Goal: Task Accomplishment & Management: Manage account settings

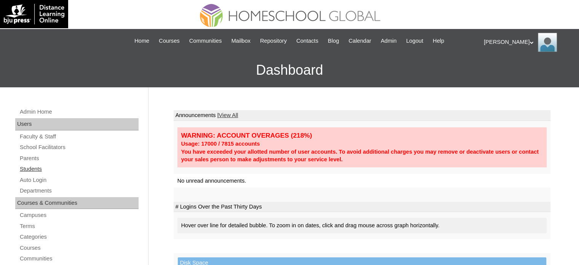
click at [37, 170] on link "Students" at bounding box center [79, 169] width 120 height 10
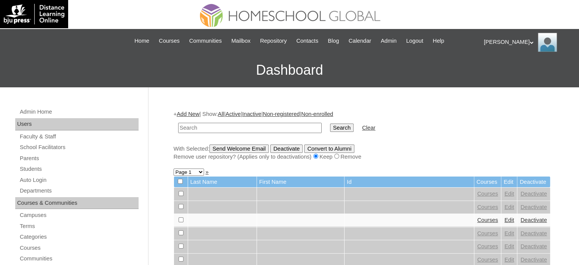
paste input "MHS00335-TECHPH2025"
type input "MHS00335-TECHPH2025"
click at [330, 128] on input "Search" at bounding box center [342, 127] width 24 height 8
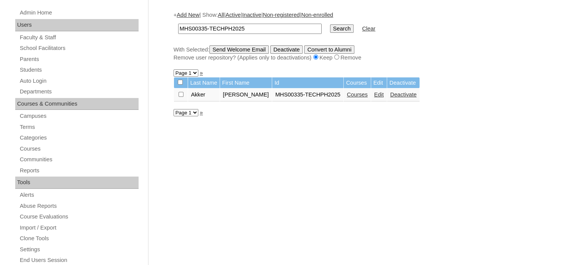
scroll to position [101, 0]
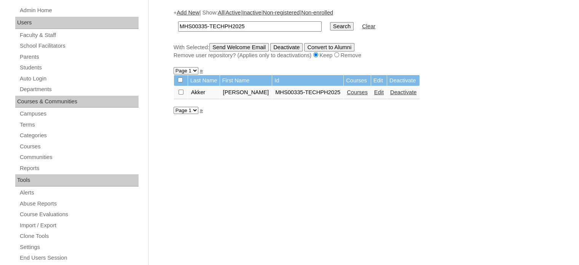
click at [360, 93] on link "Courses" at bounding box center [357, 92] width 21 height 6
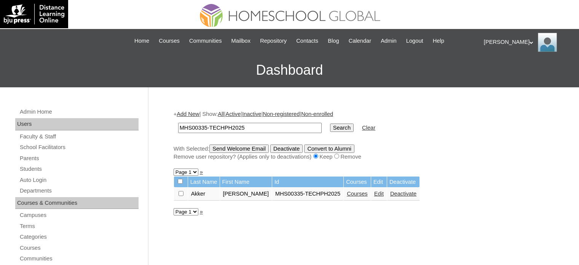
scroll to position [101, 0]
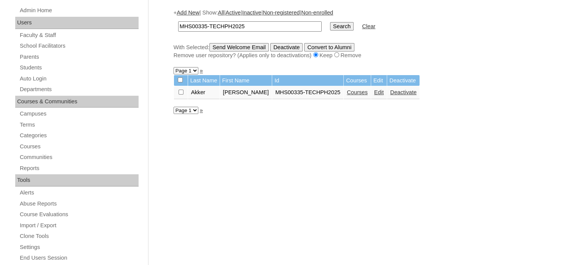
click at [364, 90] on link "Courses" at bounding box center [357, 92] width 21 height 6
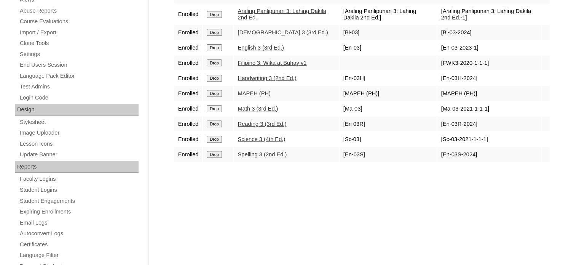
scroll to position [305, 0]
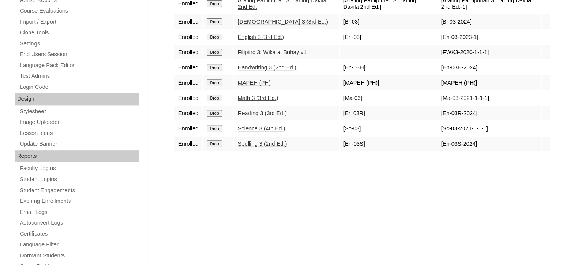
drag, startPoint x: 216, startPoint y: 130, endPoint x: 325, endPoint y: 27, distance: 149.3
click at [216, 130] on input "Drop" at bounding box center [214, 128] width 15 height 7
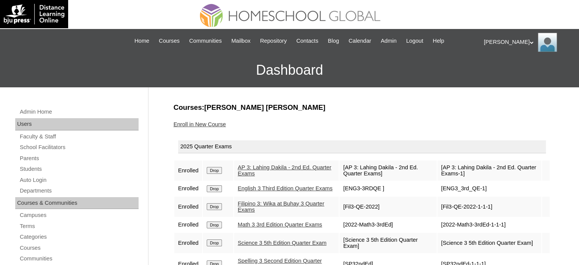
click at [210, 123] on link "Enroll in New Course" at bounding box center [200, 124] width 53 height 6
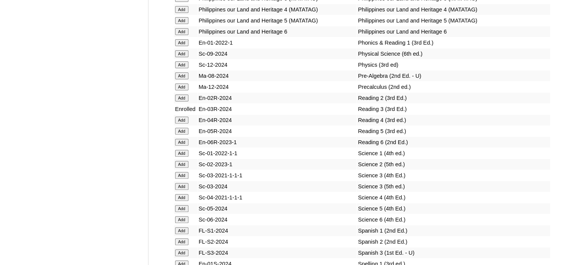
scroll to position [3194, 0]
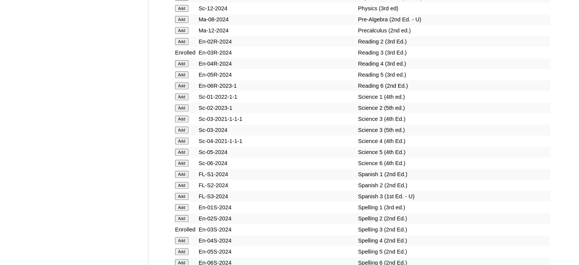
click at [182, 133] on input "Add" at bounding box center [181, 129] width 13 height 7
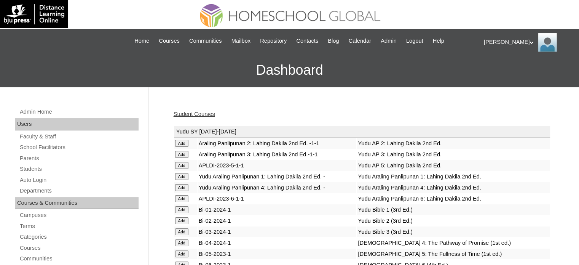
click at [202, 112] on link "Student Courses" at bounding box center [195, 114] width 42 height 6
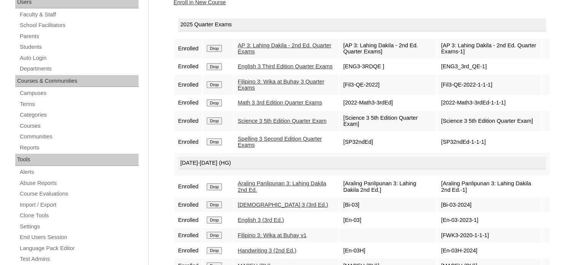
scroll to position [121, 0]
click at [167, 46] on div "Admin Home Users Faculty & Staff School Facilitators Parents Students Auto Logi…" at bounding box center [289, 228] width 579 height 525
click at [166, 67] on div "Admin Home Users Faculty & Staff School Facilitators Parents Students Auto Logi…" at bounding box center [289, 228] width 579 height 525
click at [167, 86] on div "Admin Home Users Faculty & Staff School Facilitators Parents Students Auto Logi…" at bounding box center [289, 228] width 579 height 525
click at [167, 108] on div "Admin Home Users Faculty & Staff School Facilitators Parents Students Auto Logi…" at bounding box center [289, 228] width 579 height 525
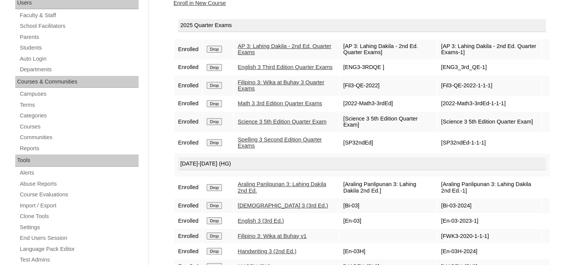
click at [171, 124] on div "Courses:Akker Aiyana Georgina Enroll in New Course 2025 Quarter Exams Enrolled …" at bounding box center [360, 236] width 381 height 510
click at [171, 143] on div "Courses:Akker Aiyana Georgina Enroll in New Course 2025 Quarter Exams Enrolled …" at bounding box center [360, 236] width 381 height 510
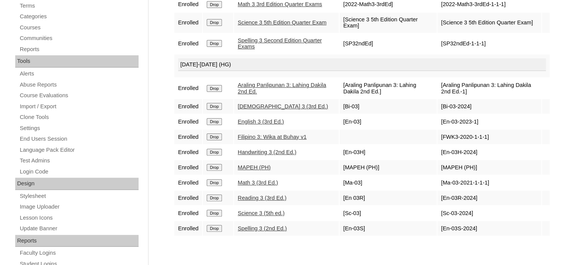
scroll to position [222, 0]
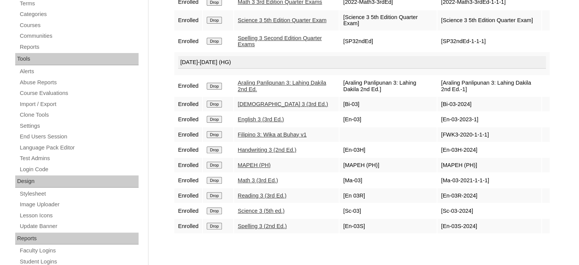
click at [167, 86] on div "Admin Home Users Faculty & Staff School Facilitators Parents Students Auto Logi…" at bounding box center [289, 127] width 579 height 525
click at [165, 103] on div "Admin Home Users Faculty & Staff School Facilitators Parents Students Auto Logi…" at bounding box center [289, 127] width 579 height 525
click at [166, 123] on div "Admin Home Users Faculty & Staff School Facilitators Parents Students Auto Logi…" at bounding box center [289, 127] width 579 height 525
click at [166, 139] on div "Admin Home Users Faculty & Staff School Facilitators Parents Students Auto Logi…" at bounding box center [289, 127] width 579 height 525
click at [167, 153] on div "Admin Home Users Faculty & Staff School Facilitators Parents Students Auto Logi…" at bounding box center [289, 127] width 579 height 525
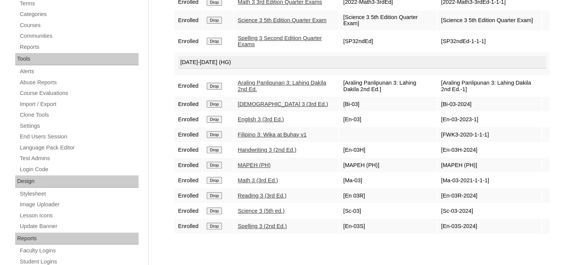
click at [166, 167] on div "Admin Home Users Faculty & Staff School Facilitators Parents Students Auto Logi…" at bounding box center [289, 127] width 579 height 525
click at [167, 181] on div "Admin Home Users Faculty & Staff School Facilitators Parents Students Auto Logi…" at bounding box center [289, 127] width 579 height 525
click at [166, 199] on div "Admin Home Users Faculty & Staff School Facilitators Parents Students Auto Logi…" at bounding box center [289, 127] width 579 height 525
click at [170, 216] on div "Courses:Akker Aiyana Georgina Enroll in New Course 2025 Quarter Exams Enrolled …" at bounding box center [360, 135] width 381 height 510
click at [168, 230] on div "Admin Home Users Faculty & Staff School Facilitators Parents Students Auto Logi…" at bounding box center [289, 127] width 579 height 525
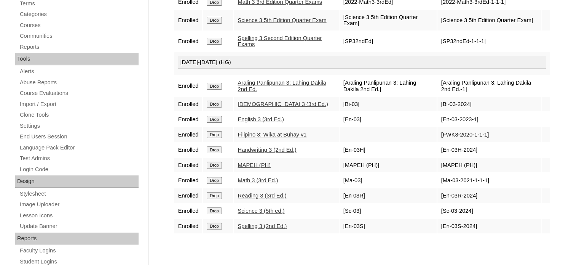
scroll to position [0, 0]
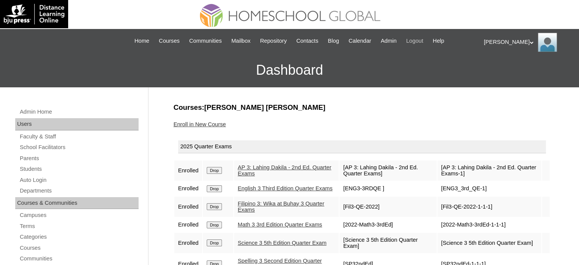
click at [422, 38] on span "Logout" at bounding box center [414, 41] width 17 height 9
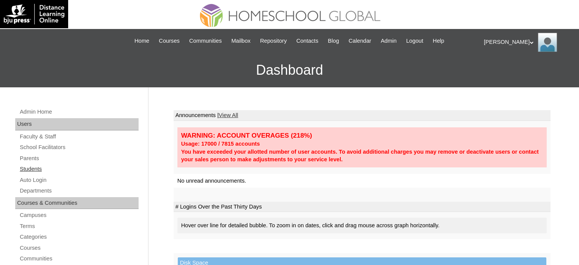
click at [37, 169] on link "Students" at bounding box center [79, 169] width 120 height 10
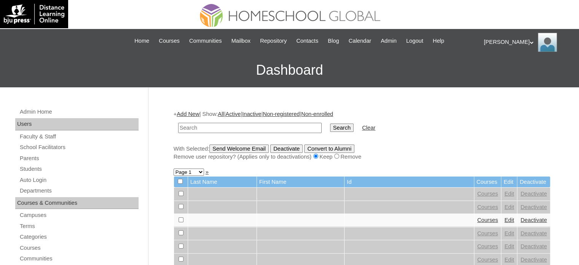
paste input "MHS00333-TECHPH2025"
type input "MHS00333-TECHPH2025"
click at [330, 126] on input "Search" at bounding box center [342, 127] width 24 height 8
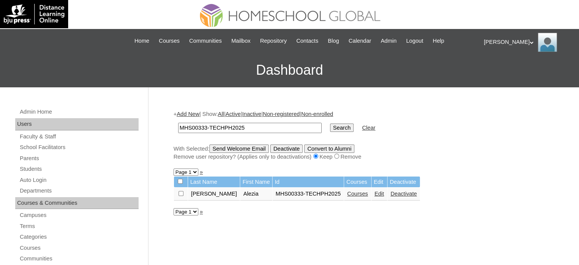
click at [347, 192] on link "Courses" at bounding box center [357, 193] width 21 height 6
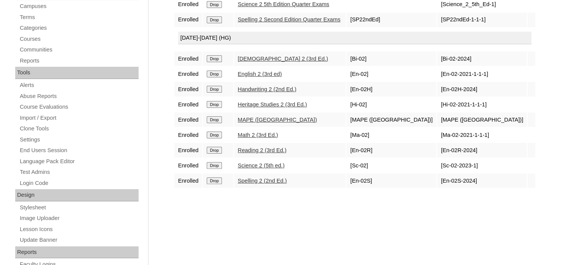
scroll to position [203, 0]
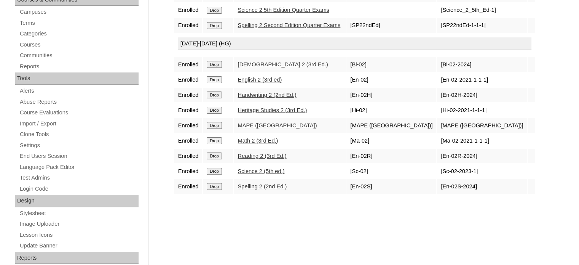
click at [210, 108] on input "Drop" at bounding box center [214, 110] width 15 height 7
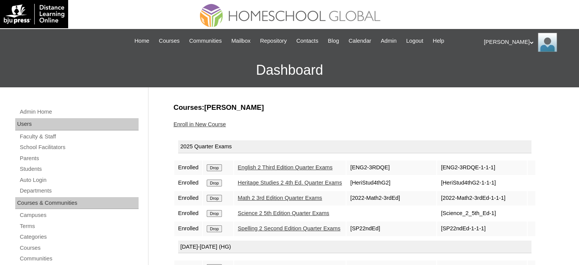
click at [198, 123] on link "Enroll in New Course" at bounding box center [200, 124] width 53 height 6
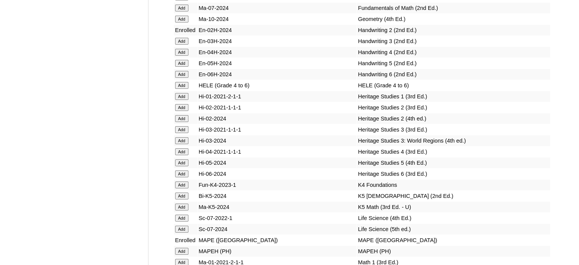
scroll to position [5765, 0]
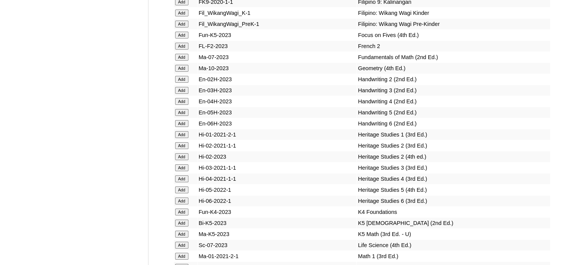
click at [179, 153] on input "Add" at bounding box center [181, 156] width 13 height 7
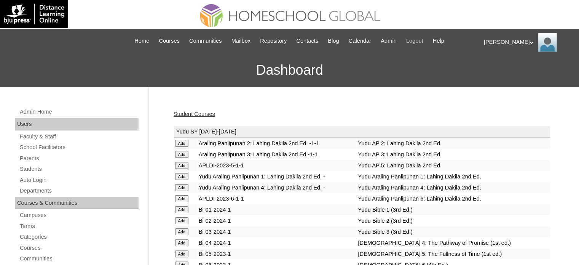
click at [422, 42] on span "Logout" at bounding box center [414, 41] width 17 height 9
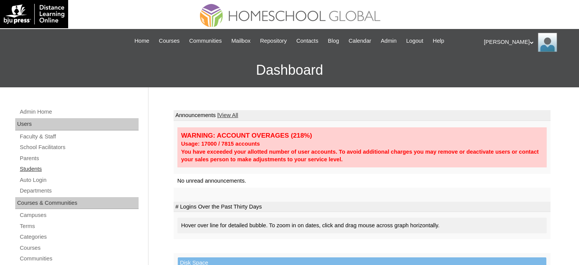
click at [39, 168] on link "Students" at bounding box center [79, 169] width 120 height 10
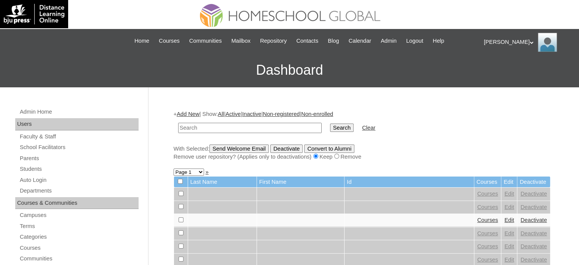
paste input "MHS00333-TECHPH2025"
type input "MHS00333-TECHPH2025"
click at [330, 129] on input "Search" at bounding box center [342, 127] width 24 height 8
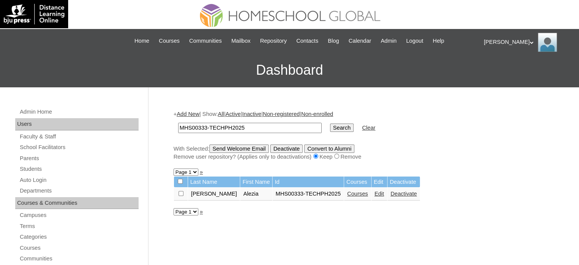
click at [347, 193] on link "Courses" at bounding box center [357, 193] width 21 height 6
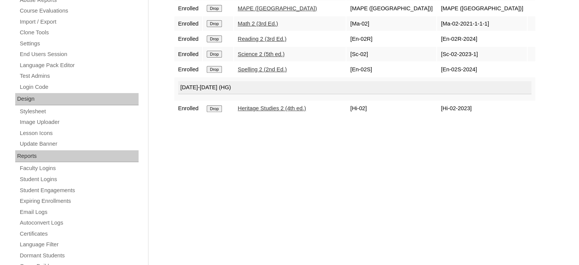
scroll to position [203, 0]
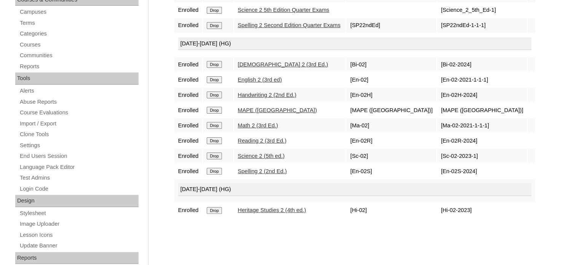
click at [217, 207] on input "Drop" at bounding box center [214, 210] width 15 height 7
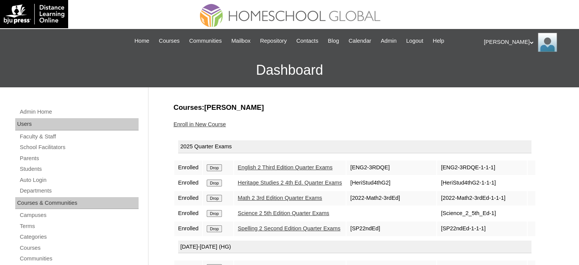
click at [213, 123] on link "Enroll in New Course" at bounding box center [200, 124] width 53 height 6
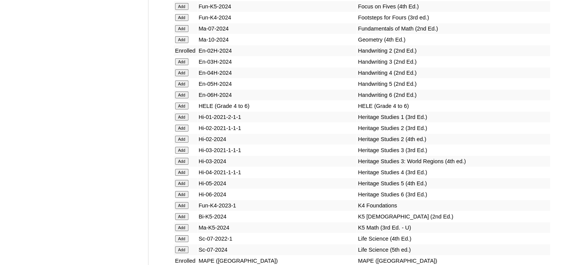
scroll to position [2718, 0]
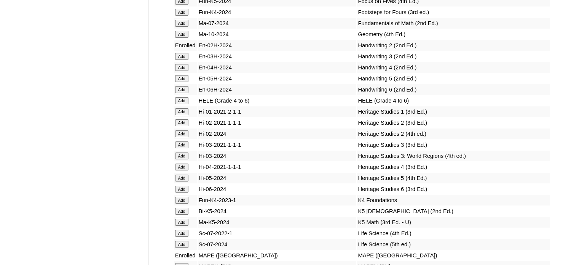
click at [183, 137] on input "Add" at bounding box center [181, 133] width 13 height 7
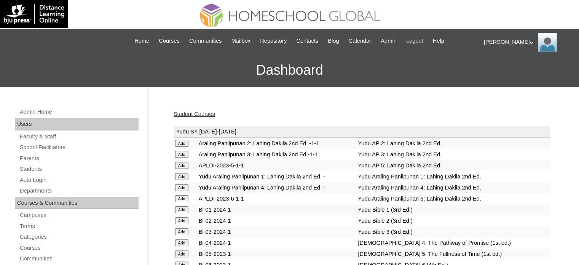
click at [424, 40] on span "Logout" at bounding box center [414, 41] width 17 height 9
